Goal: Task Accomplishment & Management: Manage account settings

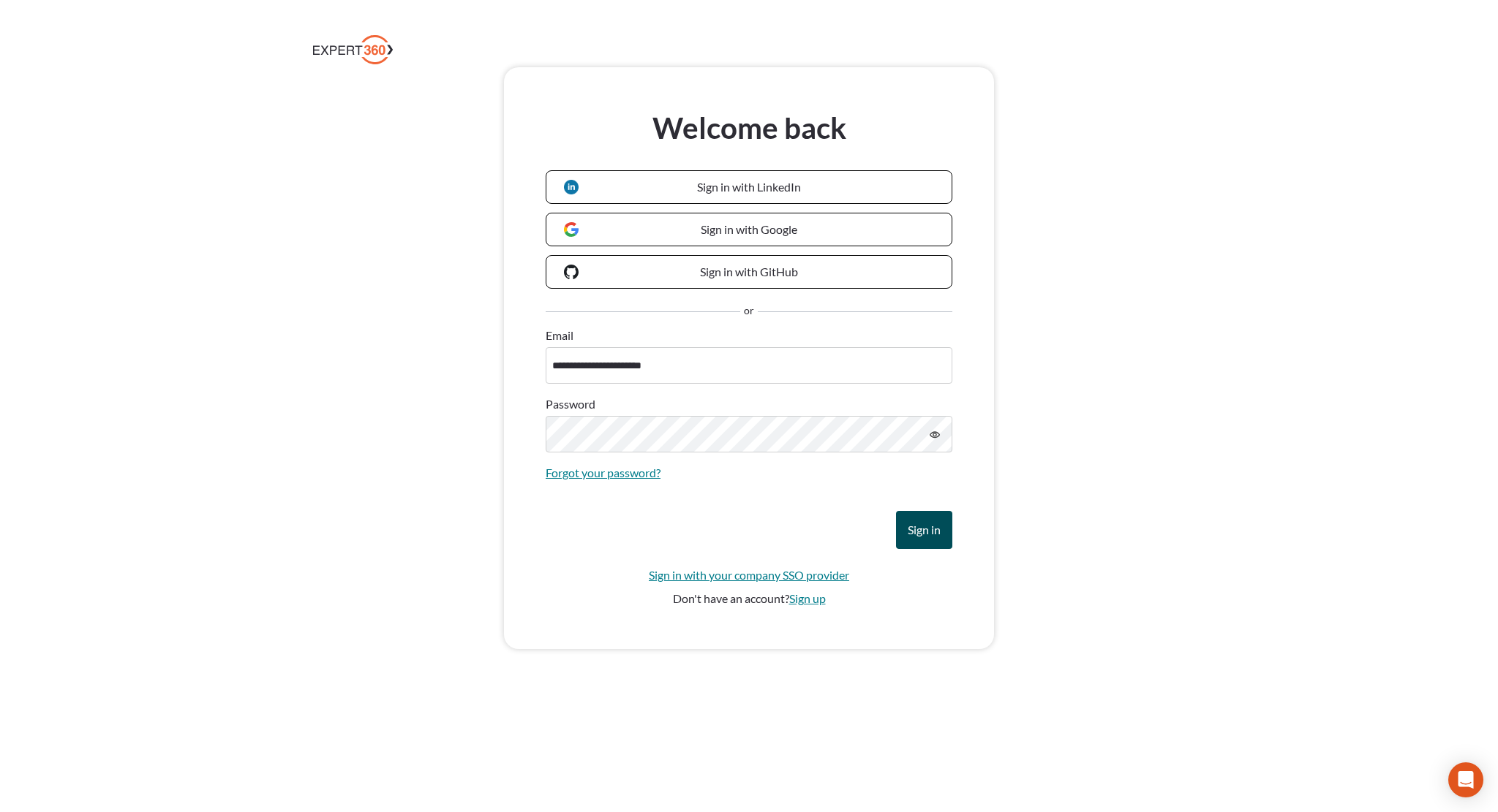
click at [940, 532] on button "Sign in" at bounding box center [923, 530] width 56 height 38
